Goal: Register for event/course

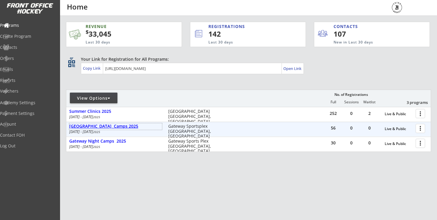
click at [116, 126] on div "[GEOGRAPHIC_DATA] Camps 2025" at bounding box center [115, 126] width 93 height 5
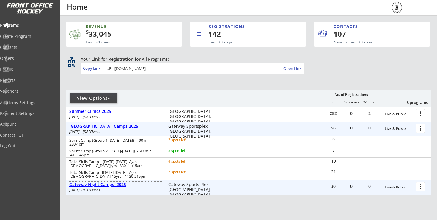
click at [98, 184] on div "Gateway Night Camps 2025" at bounding box center [115, 184] width 93 height 5
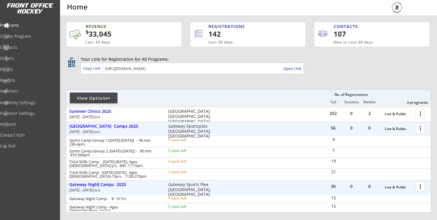
scroll to position [33, 0]
